Goal: Information Seeking & Learning: Learn about a topic

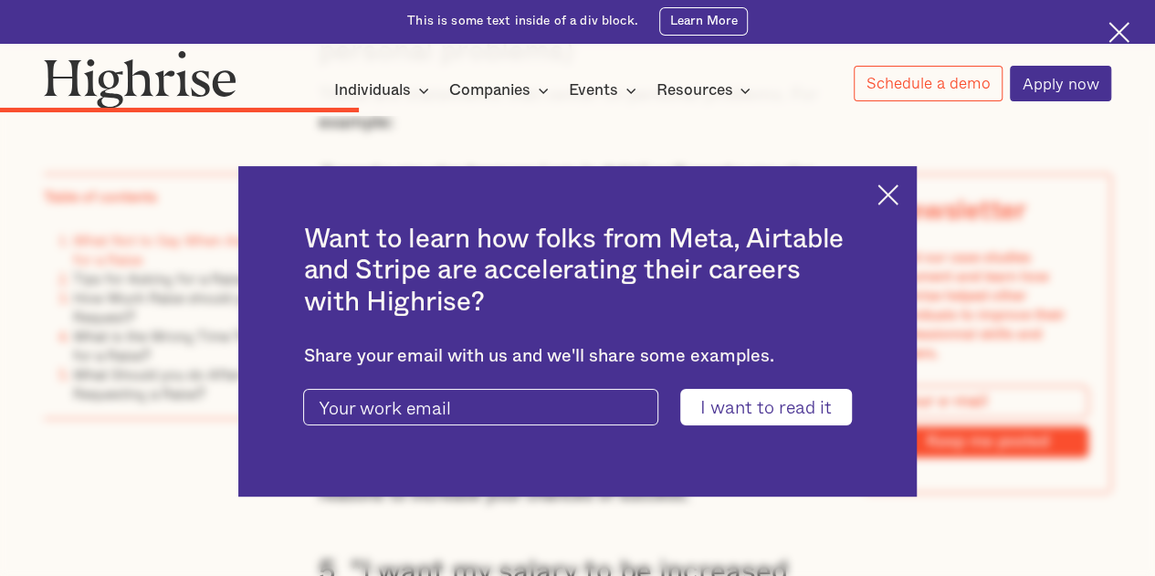
scroll to position [3744, 0]
click at [899, 191] on img at bounding box center [888, 194] width 21 height 21
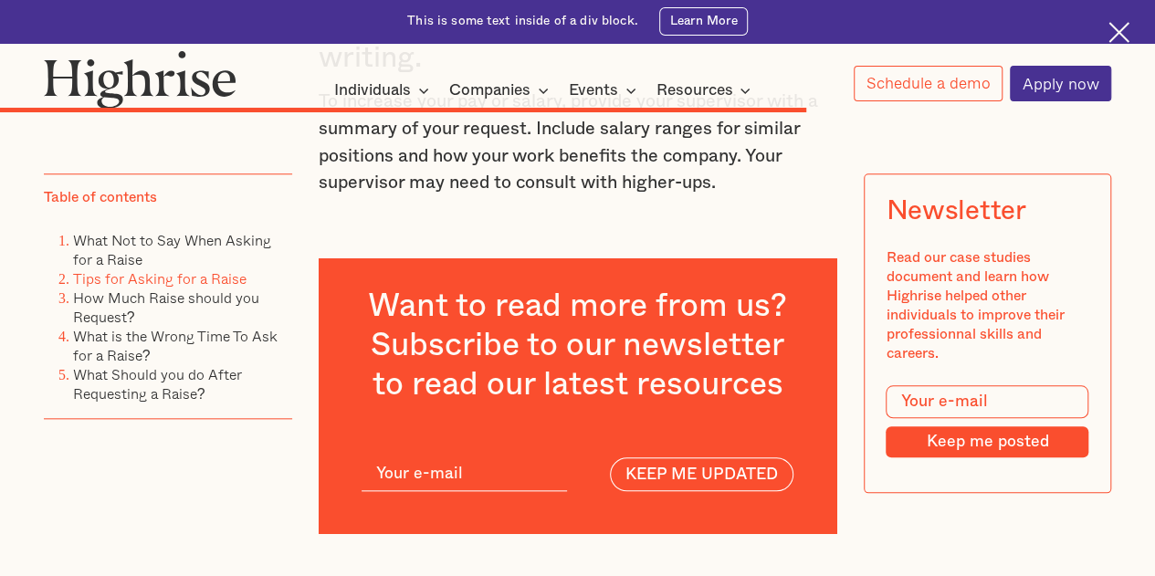
scroll to position [7548, 0]
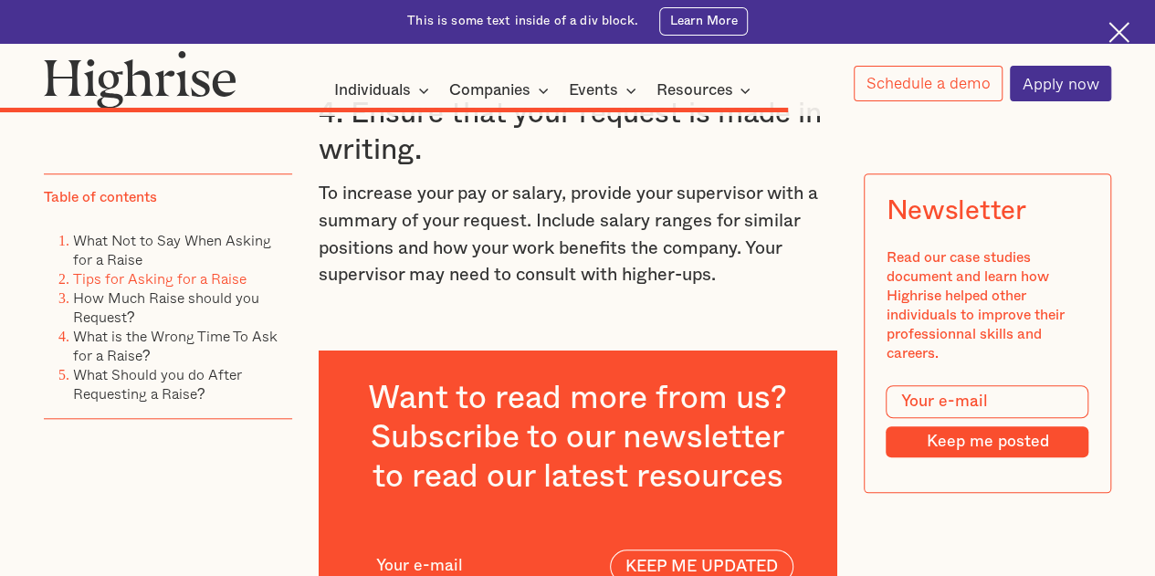
click at [442, 289] on p "To increase your pay or salary, provide your supervisor with a summary of your …" at bounding box center [578, 235] width 519 height 108
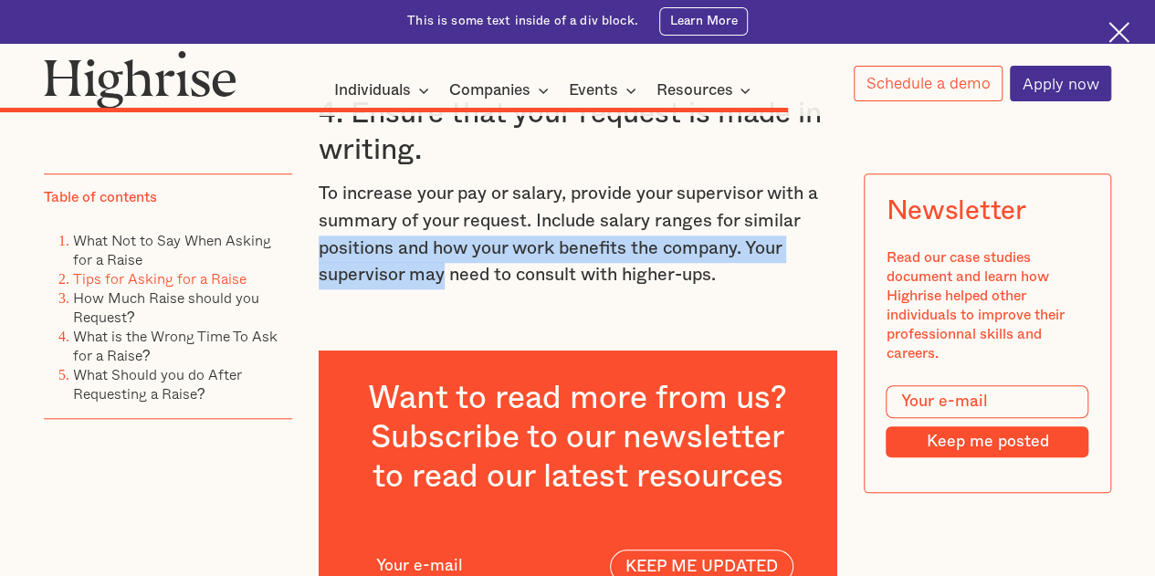
drag, startPoint x: 442, startPoint y: 305, endPoint x: 313, endPoint y: 279, distance: 131.3
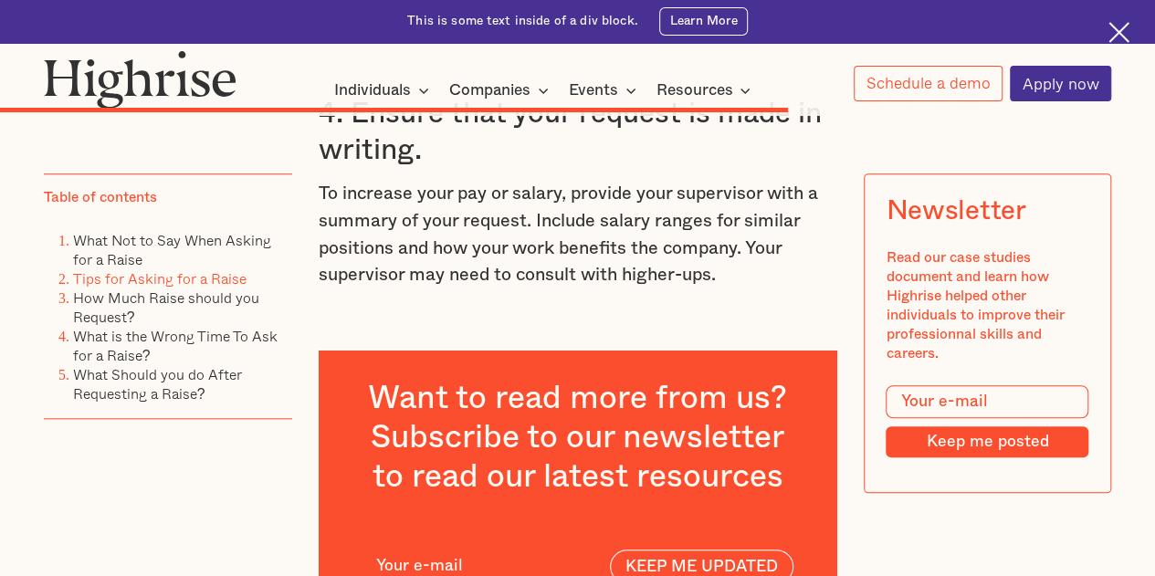
click at [460, 289] on p "To increase your pay or salary, provide your supervisor with a summary of your …" at bounding box center [578, 235] width 519 height 108
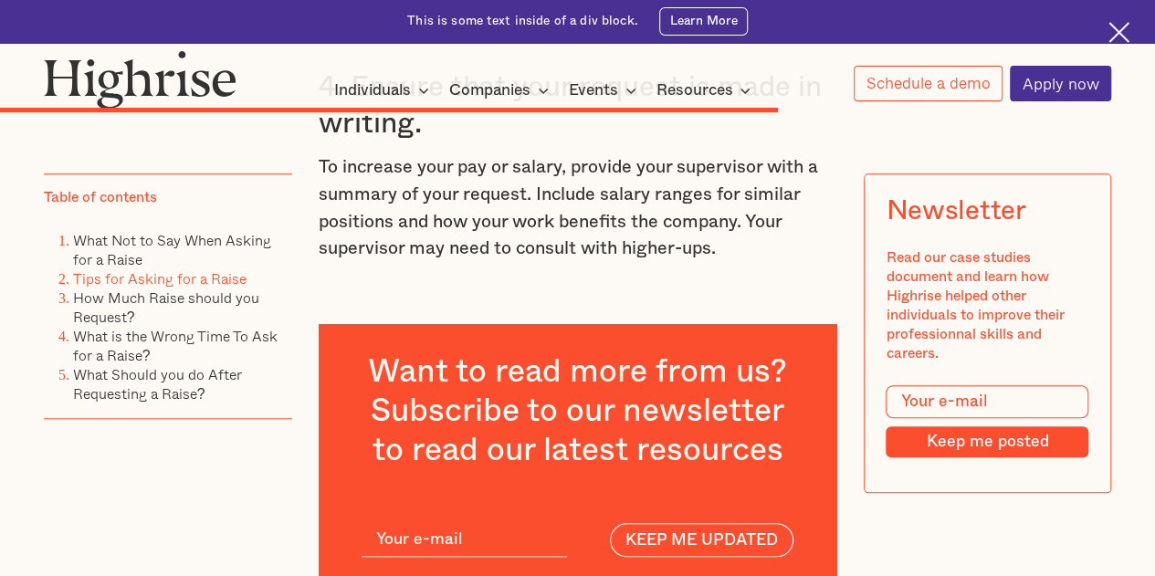
scroll to position [7457, 0]
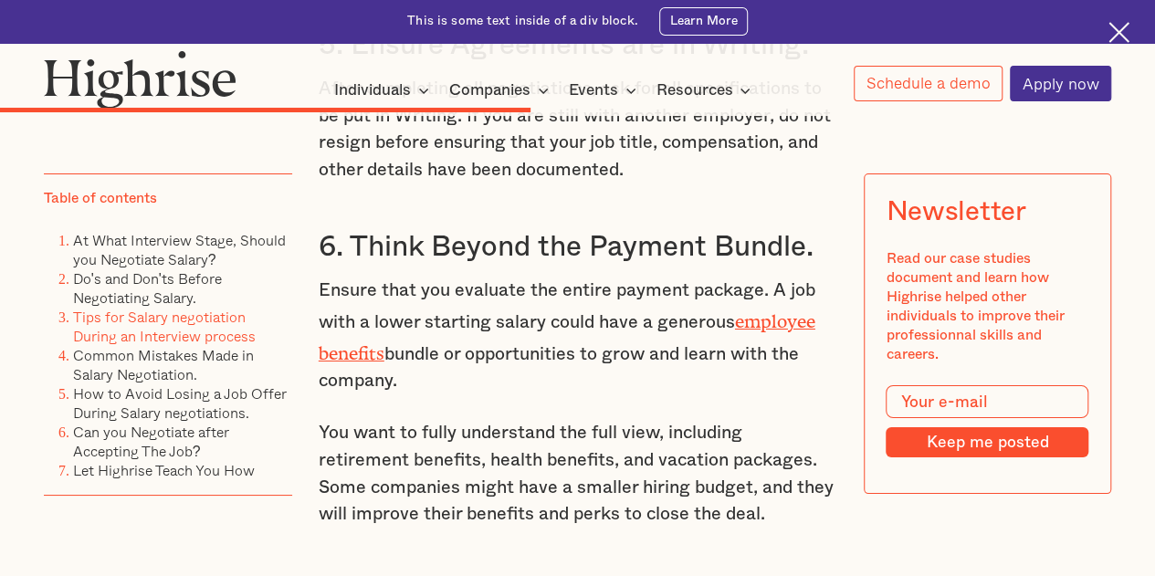
scroll to position [6575, 0]
